Goal: Task Accomplishment & Management: Use online tool/utility

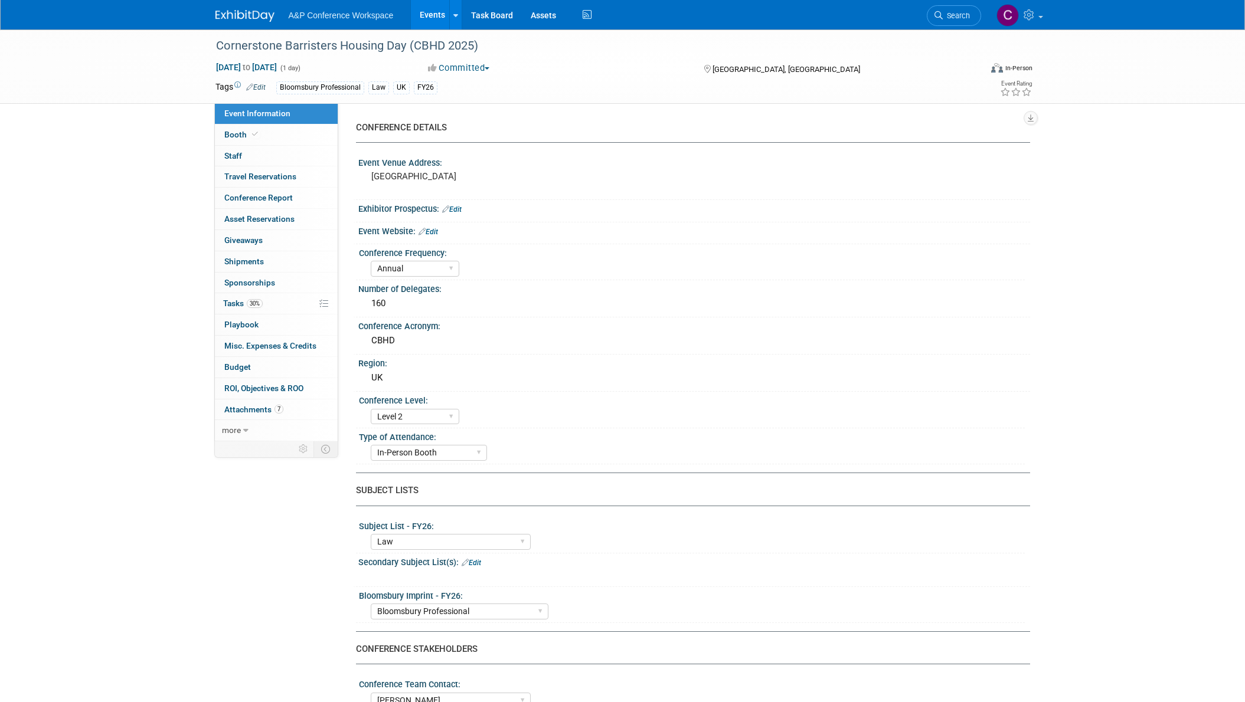
select select "Annual"
select select "Level 2"
select select "In-Person Booth"
select select "Law"
select select "Bloomsbury Professional"
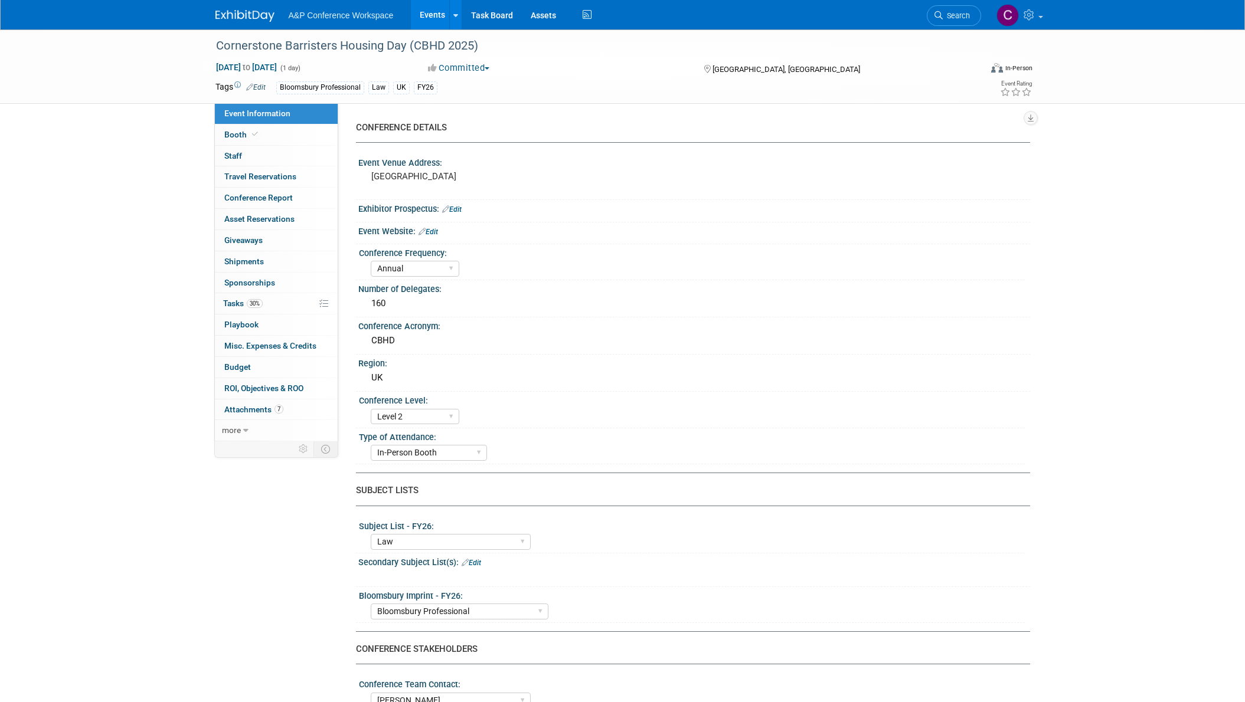
select select "[PERSON_NAME]"
select select "Brand/Subject Presence​"
click at [229, 301] on span "Tasks 30%" at bounding box center [243, 303] width 40 height 9
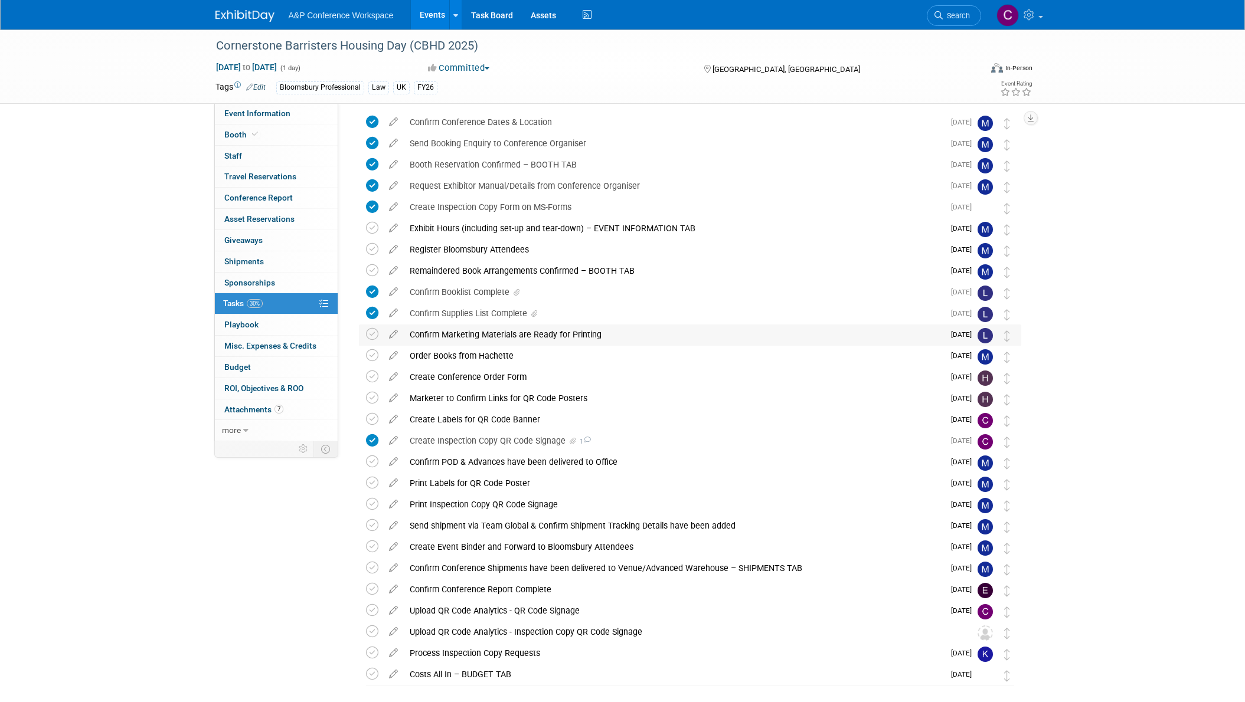
scroll to position [42, 0]
click at [533, 440] on div "Create Inspection Copy QR Code Signage 1" at bounding box center [674, 440] width 540 height 20
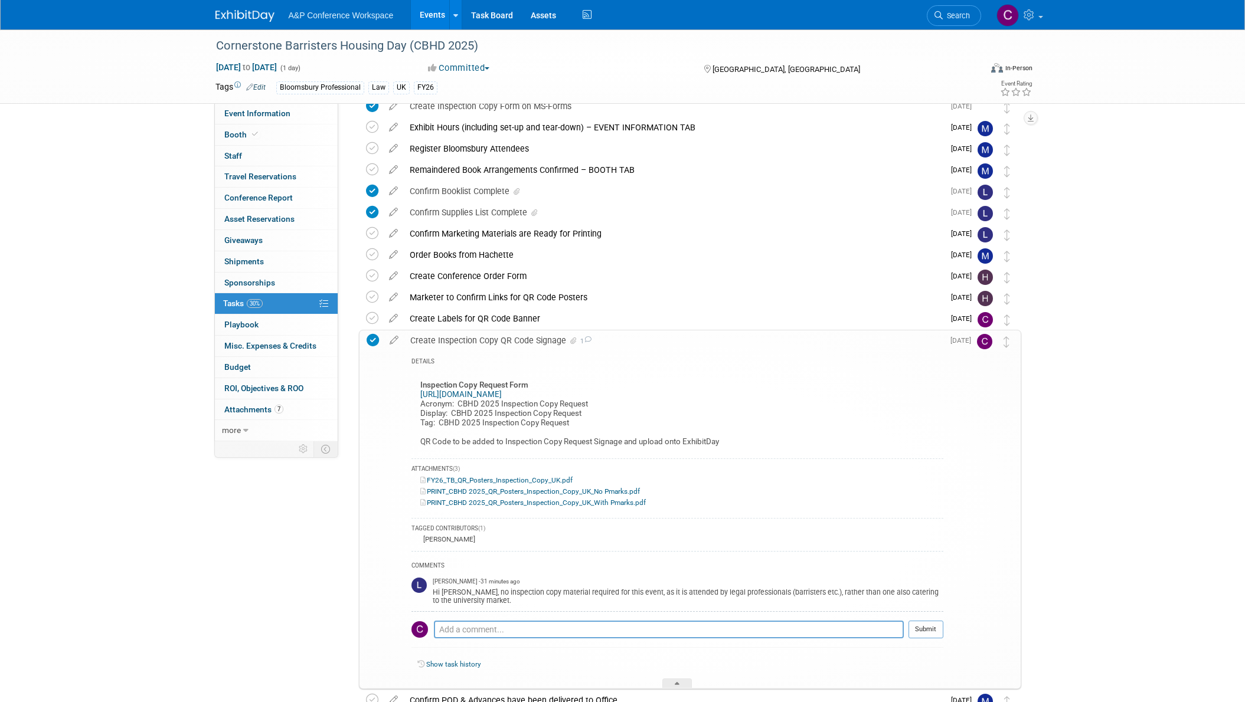
scroll to position [145, 0]
click at [469, 315] on div "Create Labels for QR Code Banner" at bounding box center [674, 316] width 540 height 20
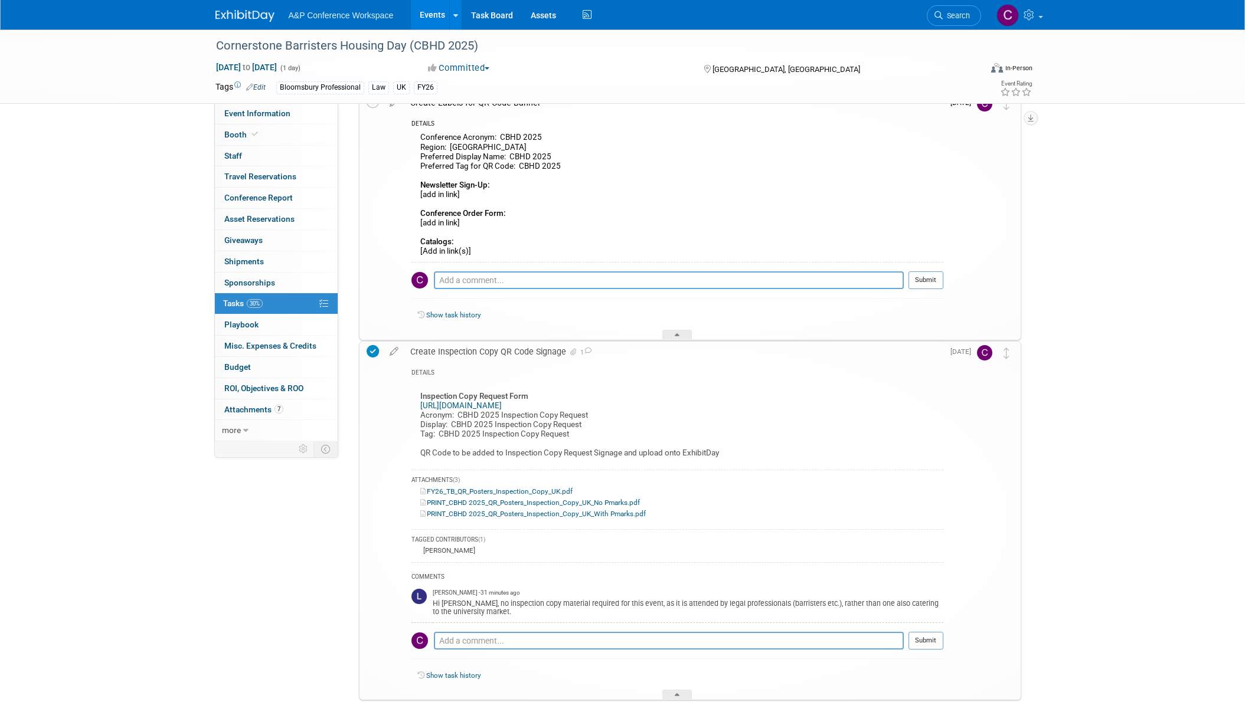
scroll to position [360, 0]
